Goal: Find specific page/section: Find specific page/section

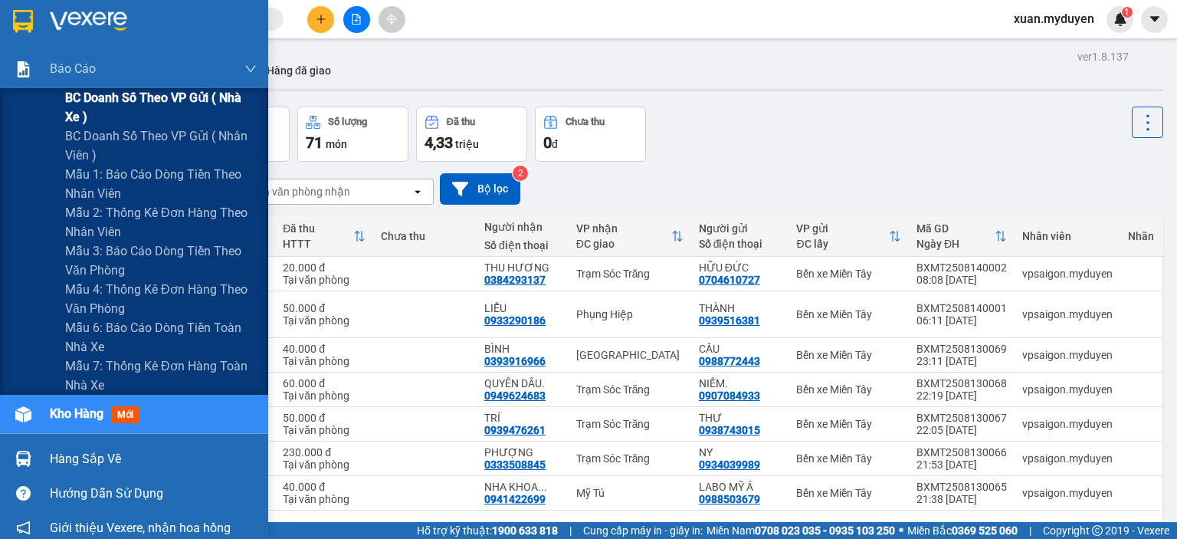
click at [130, 97] on span "BC doanh số theo VP gửi ( nhà xe )" at bounding box center [161, 107] width 192 height 38
